Goal: Transaction & Acquisition: Purchase product/service

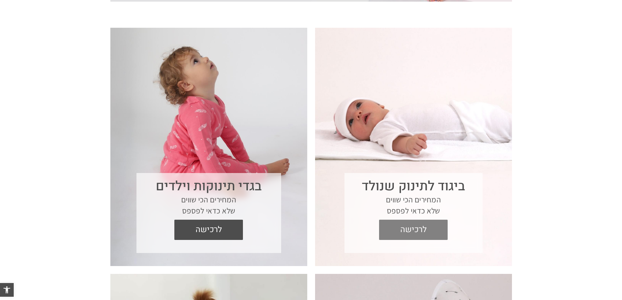
click at [421, 231] on span "לרכישה" at bounding box center [413, 230] width 59 height 20
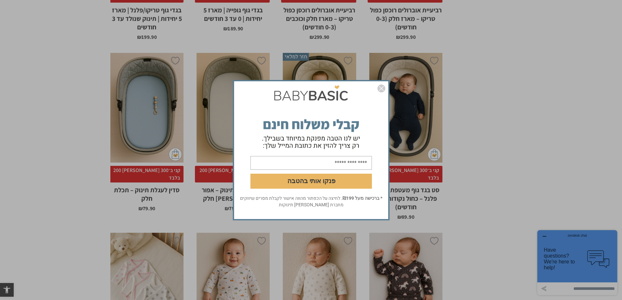
scroll to position [523, 0]
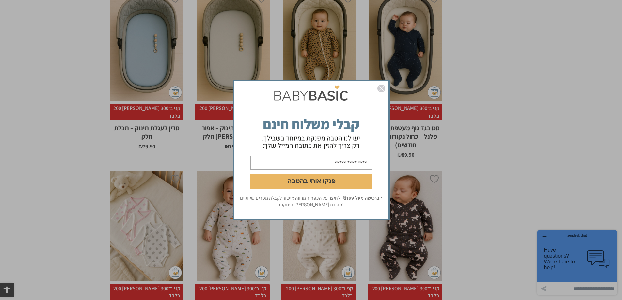
click at [385, 87] on img "סגור" at bounding box center [382, 89] width 8 height 8
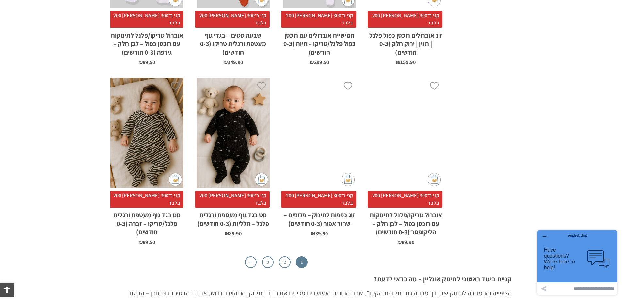
scroll to position [2091, 0]
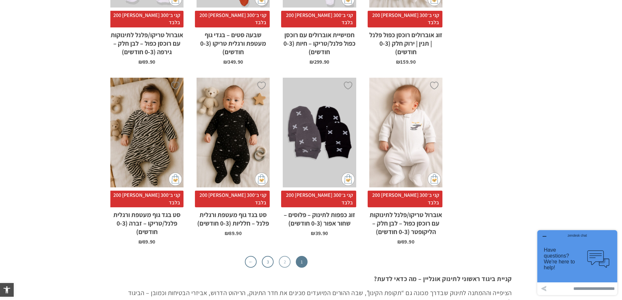
click at [285, 256] on link "2" at bounding box center [285, 262] width 12 height 12
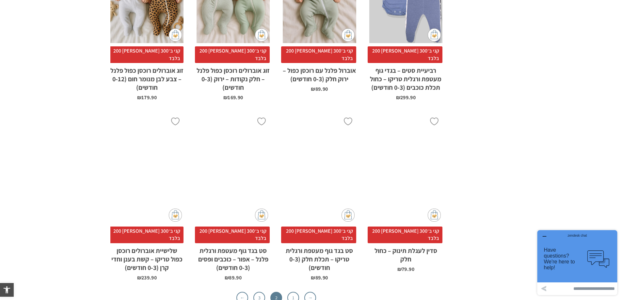
scroll to position [2059, 0]
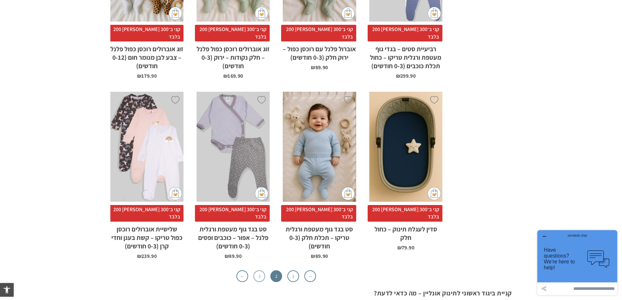
click at [259, 271] on link "3" at bounding box center [260, 277] width 12 height 12
click at [260, 271] on link "3" at bounding box center [260, 277] width 12 height 12
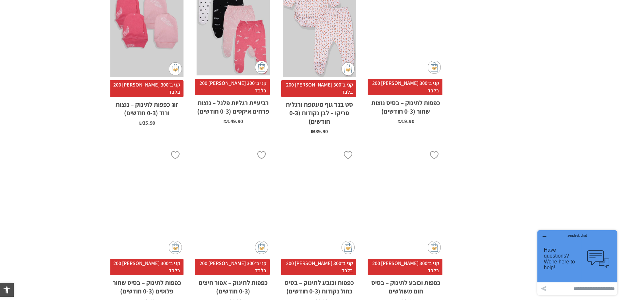
scroll to position [1634, 0]
